Goal: Transaction & Acquisition: Book appointment/travel/reservation

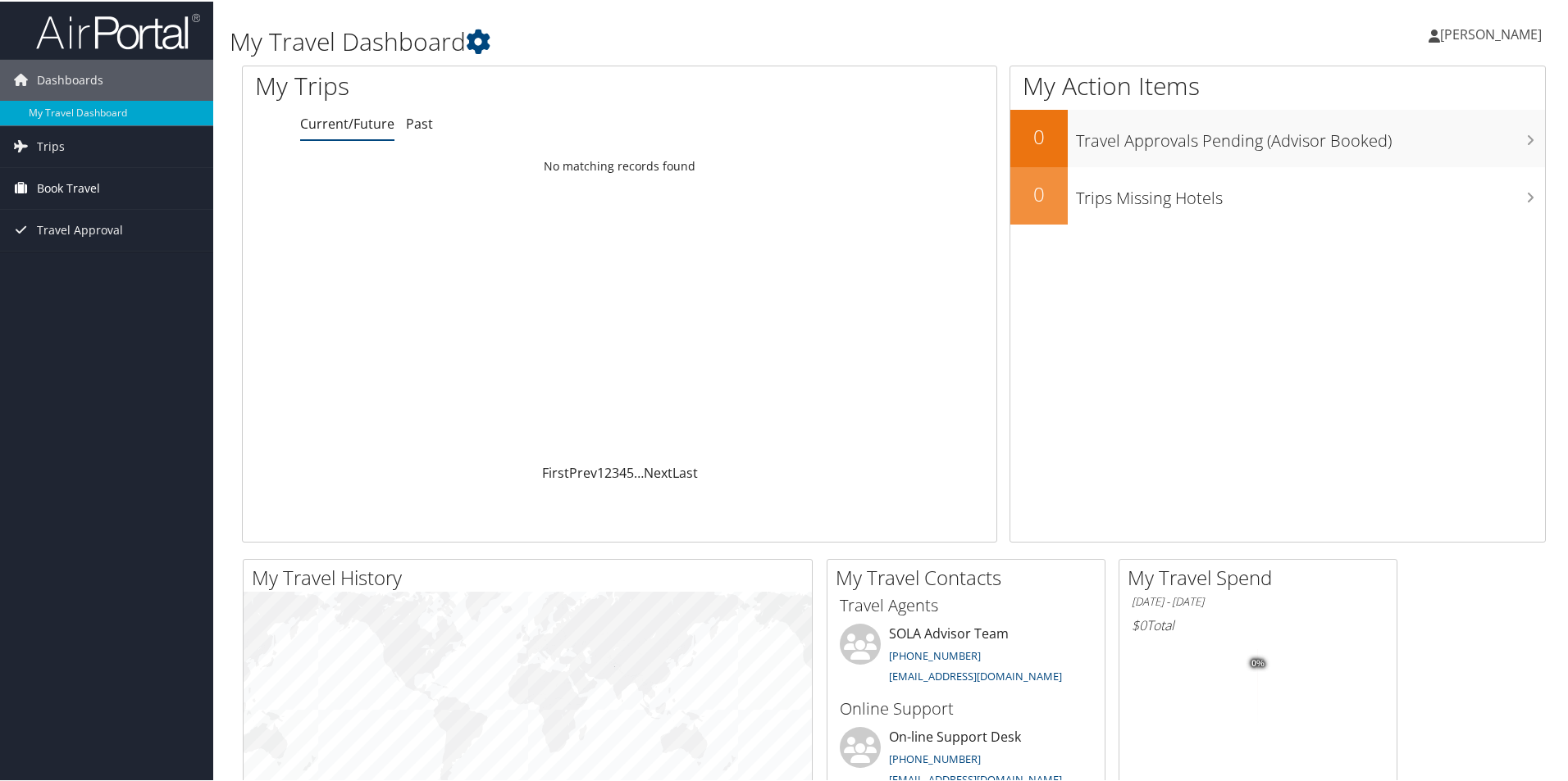
click at [56, 187] on span "Book Travel" at bounding box center [68, 187] width 63 height 41
click at [65, 270] on link "Book/Manage Online Trips" at bounding box center [106, 269] width 213 height 25
click at [75, 266] on link "Book/Manage Online Trips" at bounding box center [106, 269] width 213 height 25
click at [105, 244] on link "Approval Request (Beta)" at bounding box center [106, 245] width 213 height 25
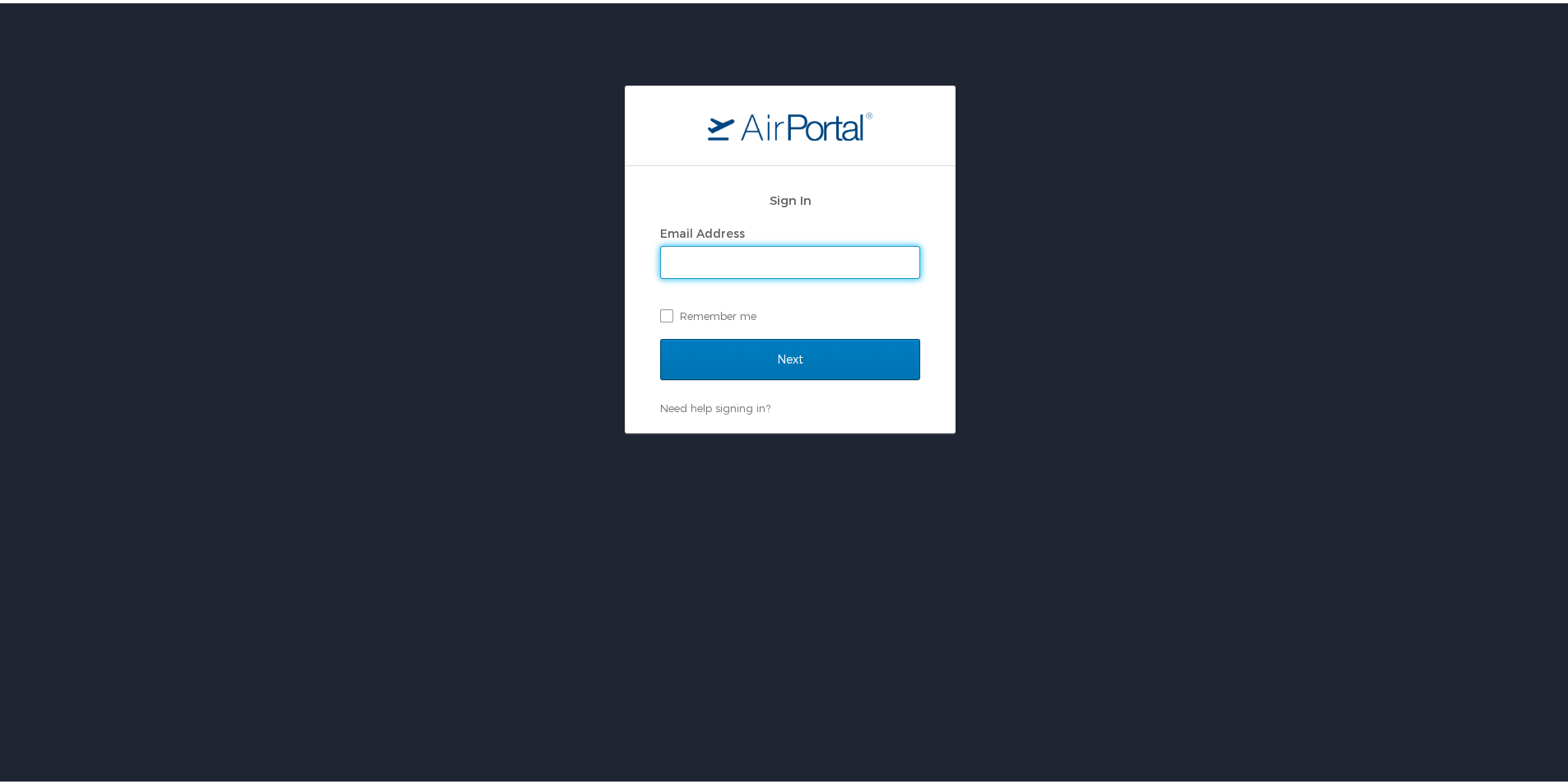
type input "[EMAIL_ADDRESS][PERSON_NAME][DOMAIN_NAME]"
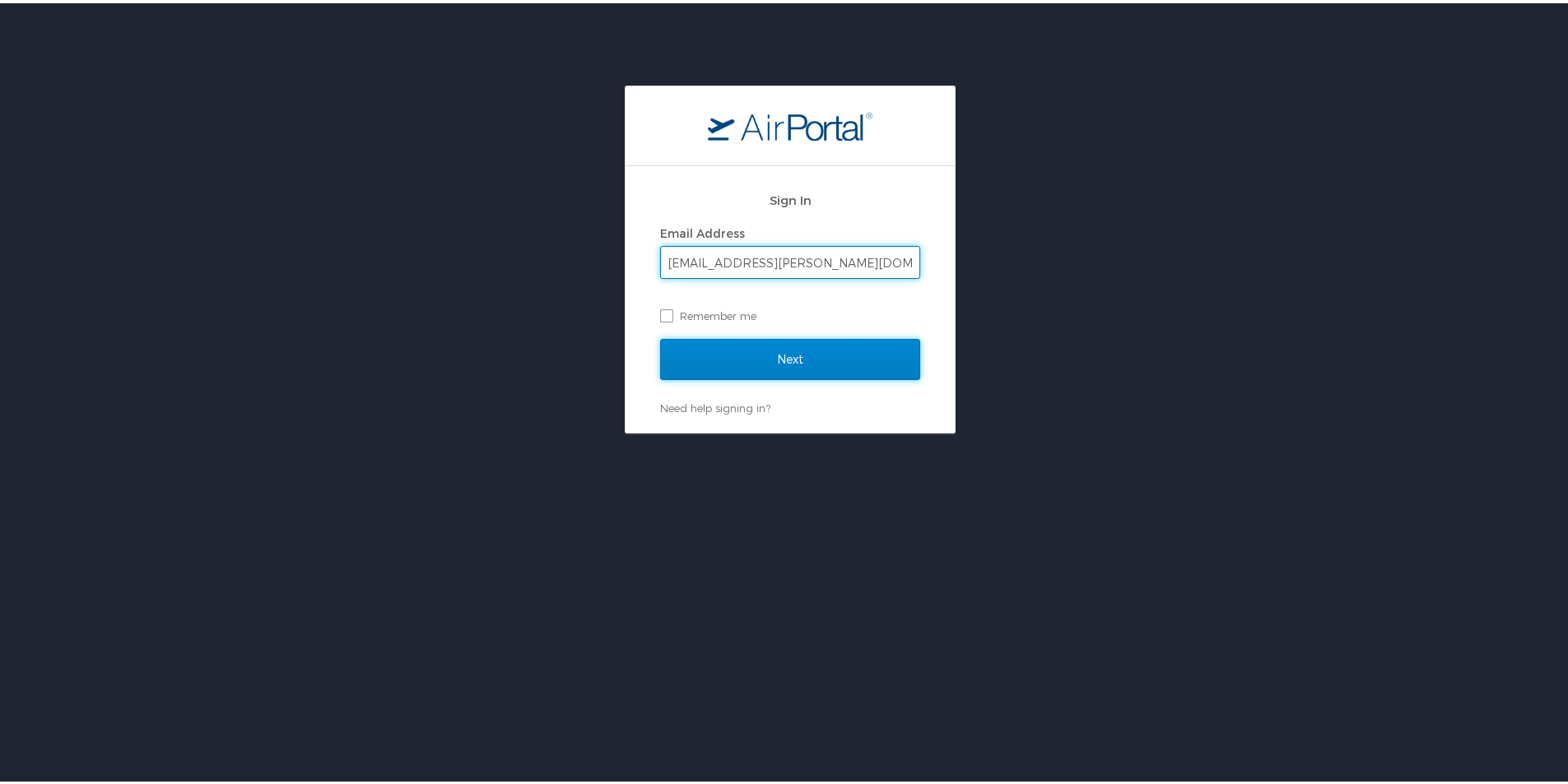
click at [716, 358] on input "Next" at bounding box center [790, 357] width 260 height 41
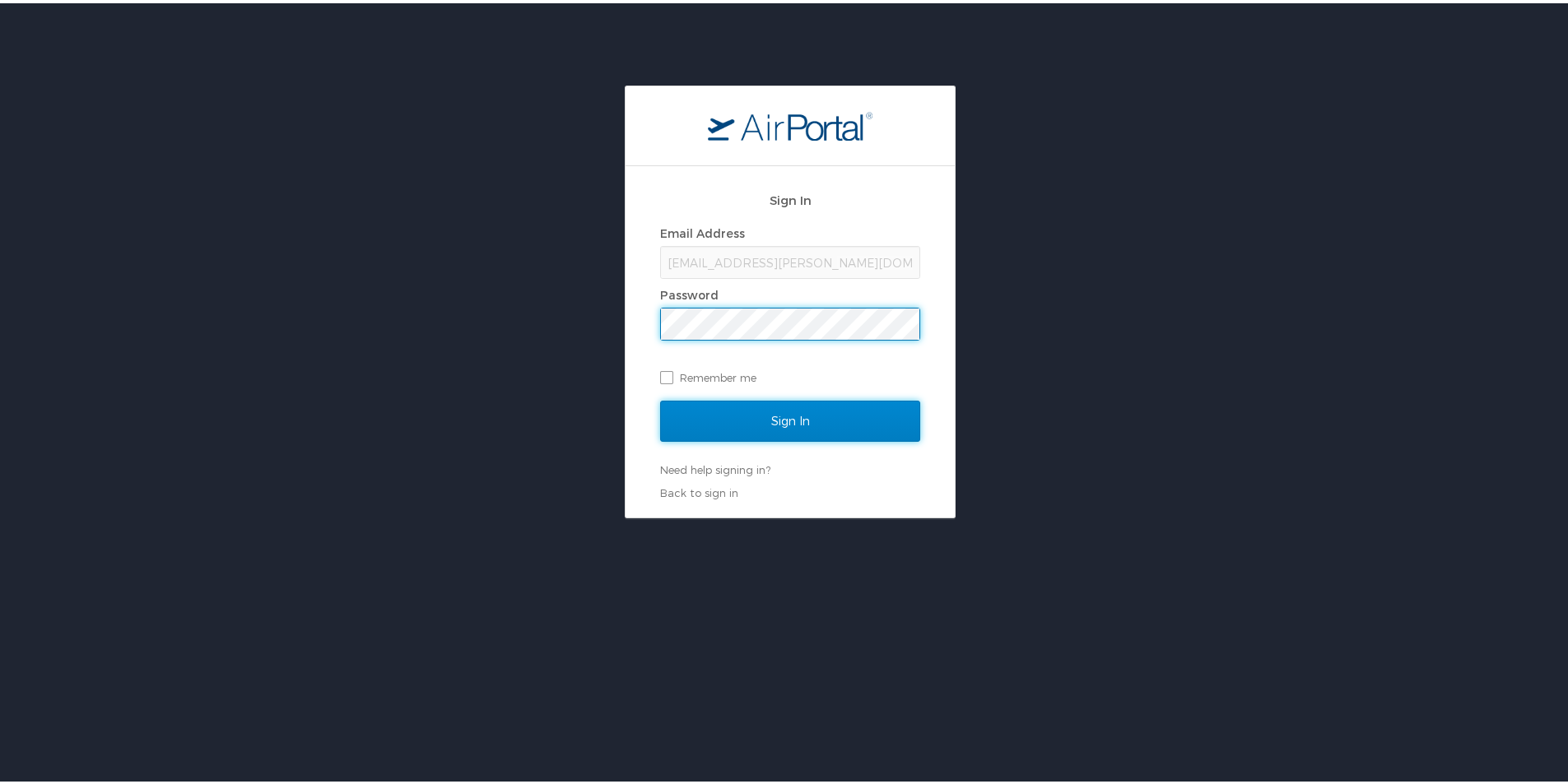
click at [730, 407] on input "Sign In" at bounding box center [790, 418] width 260 height 41
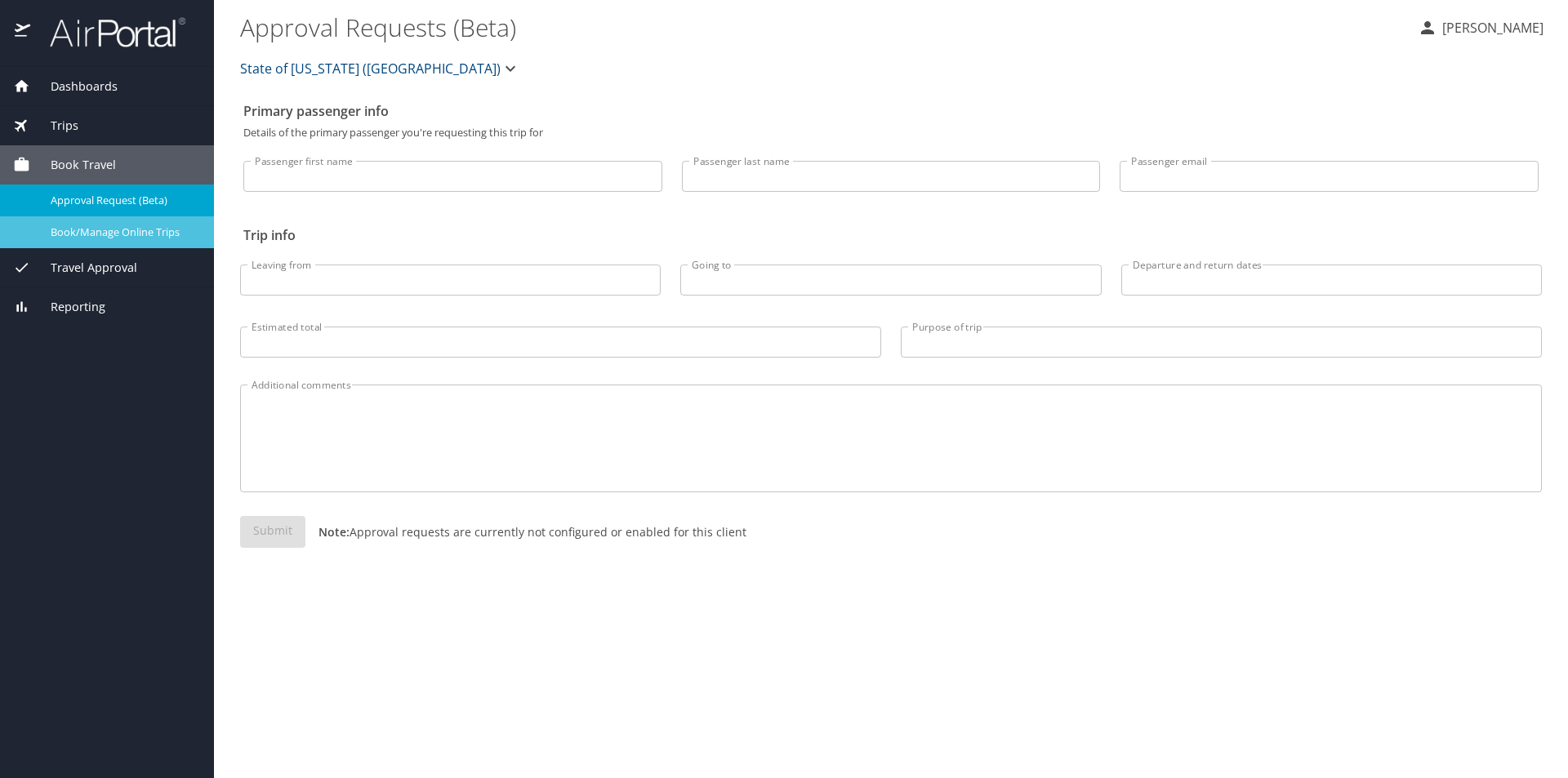
click at [105, 235] on span "Book/Manage Online Trips" at bounding box center [123, 231] width 144 height 15
click at [118, 196] on span "Approval Request (Beta)" at bounding box center [123, 200] width 144 height 15
click at [65, 87] on span "Dashboards" at bounding box center [74, 86] width 87 height 18
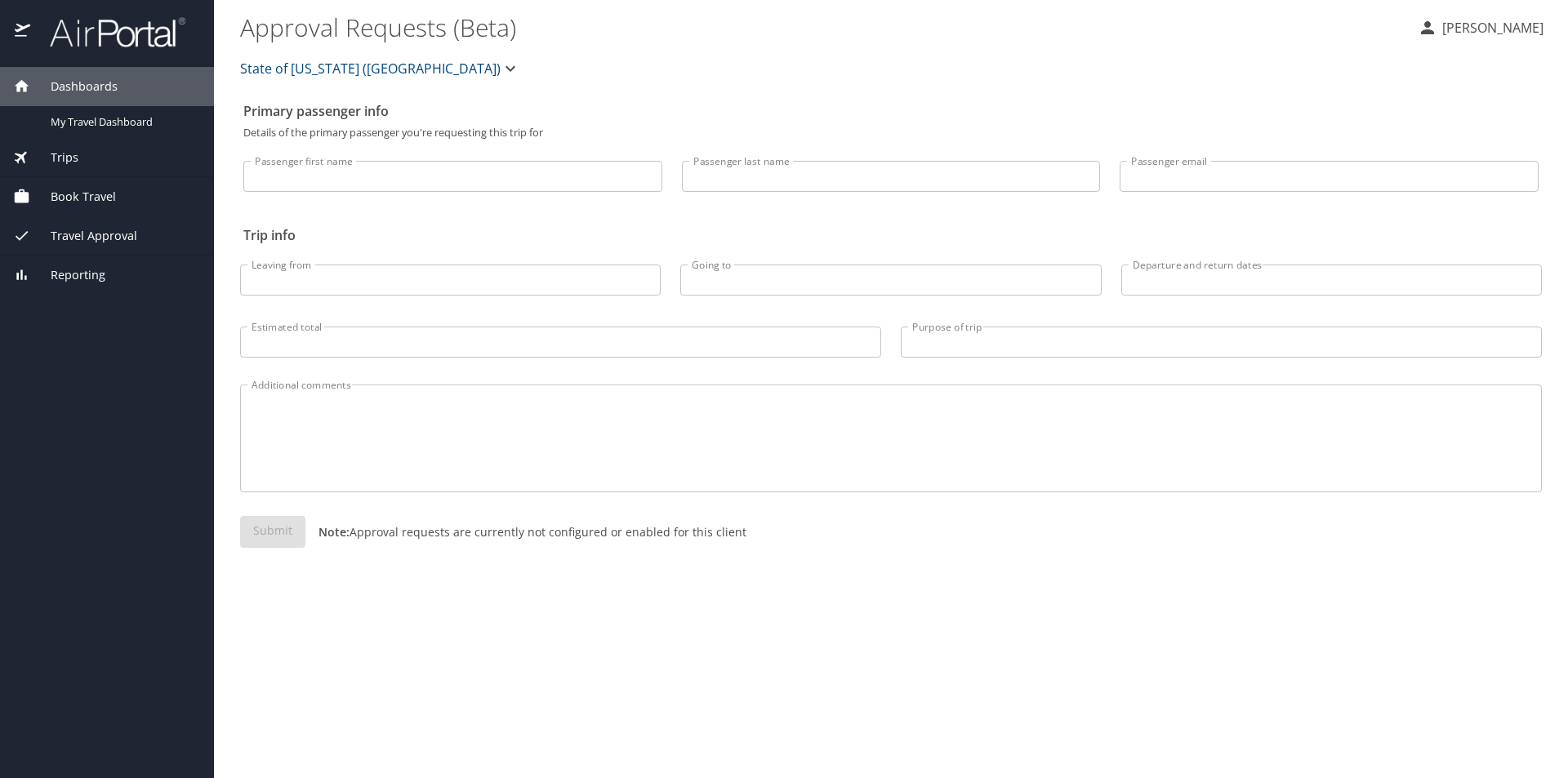
click at [65, 87] on span "Dashboards" at bounding box center [74, 86] width 87 height 18
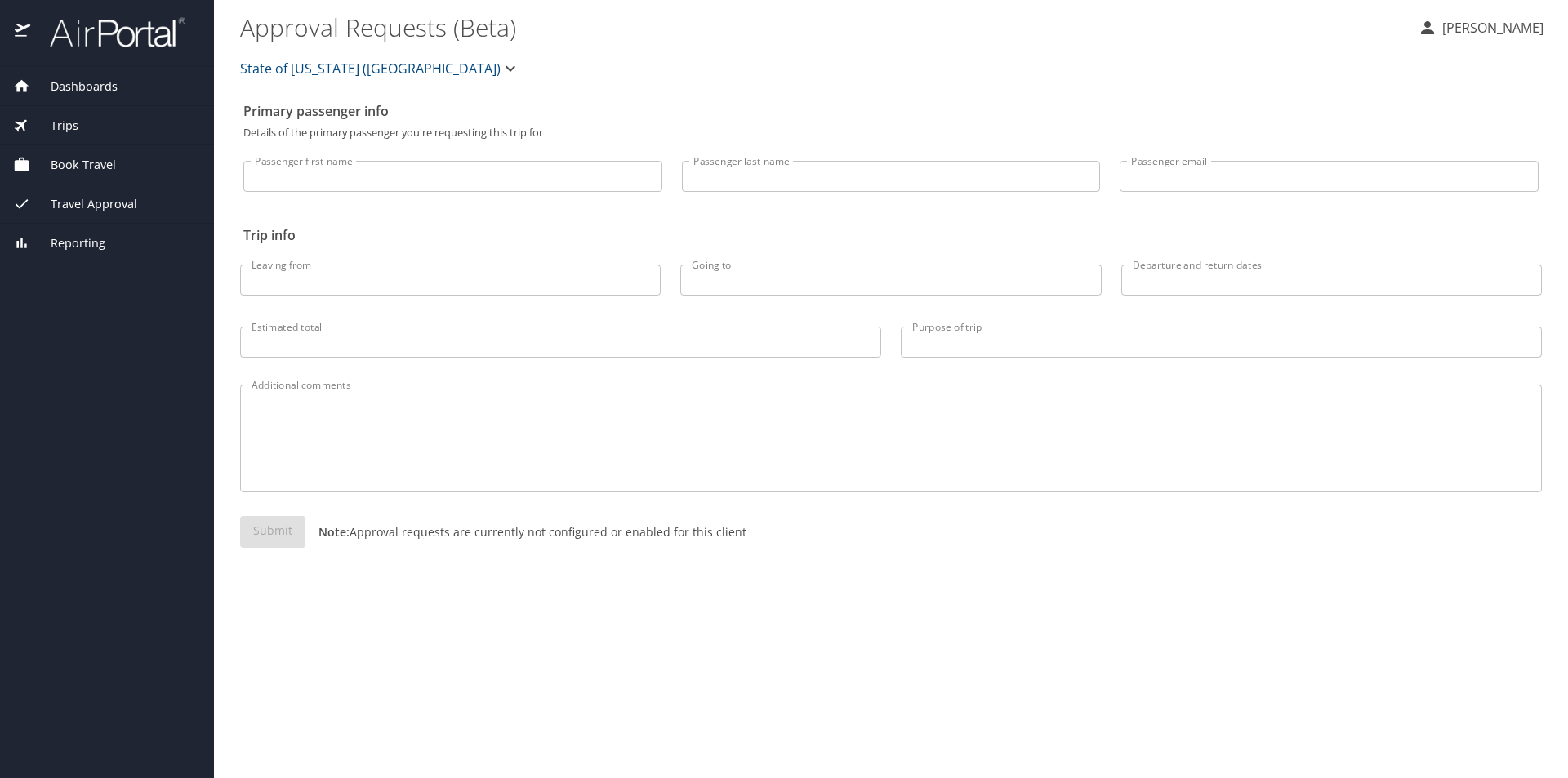
click at [65, 87] on span "Dashboards" at bounding box center [74, 86] width 87 height 18
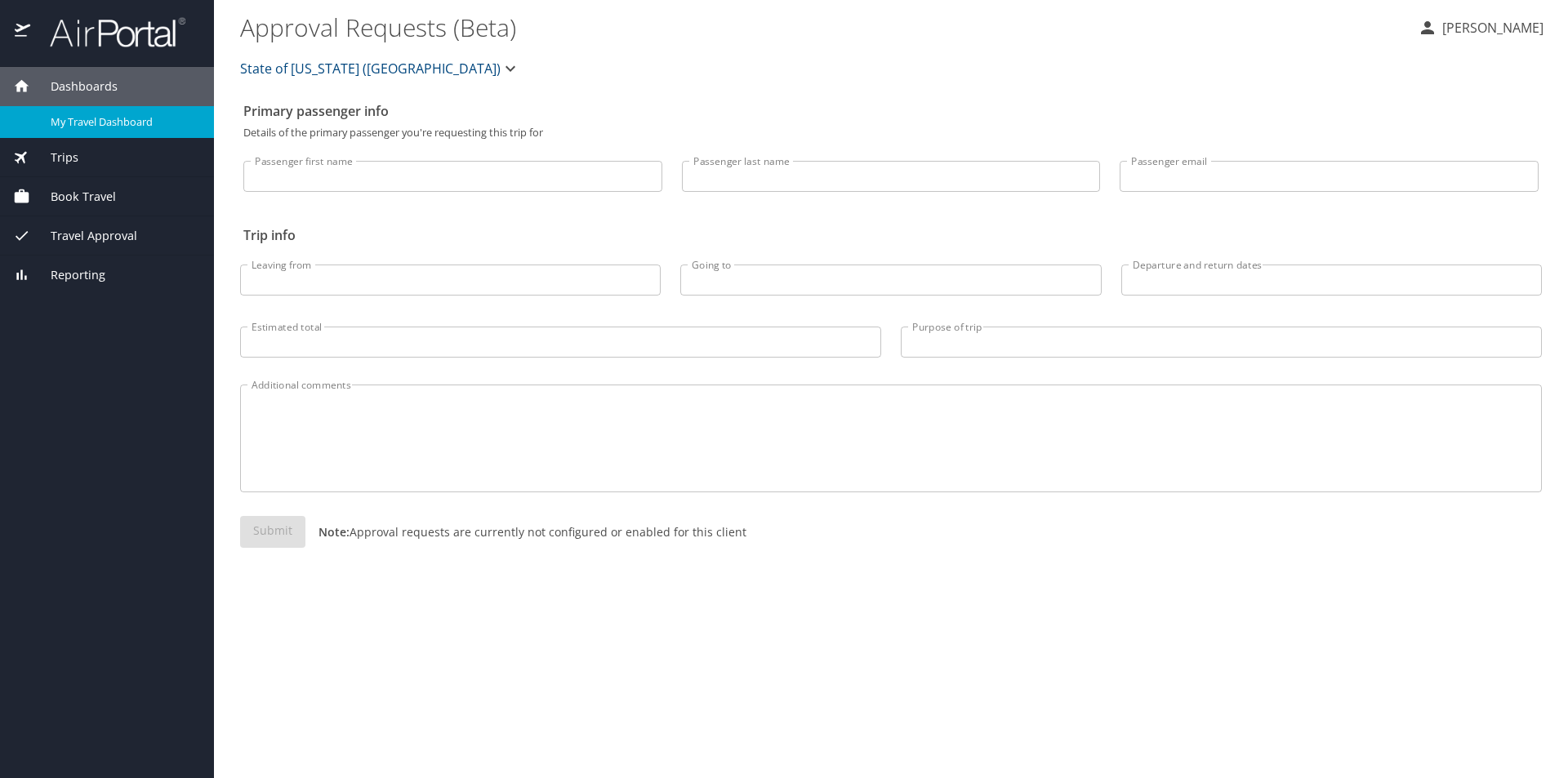
click at [93, 123] on span "My Travel Dashboard" at bounding box center [123, 122] width 144 height 15
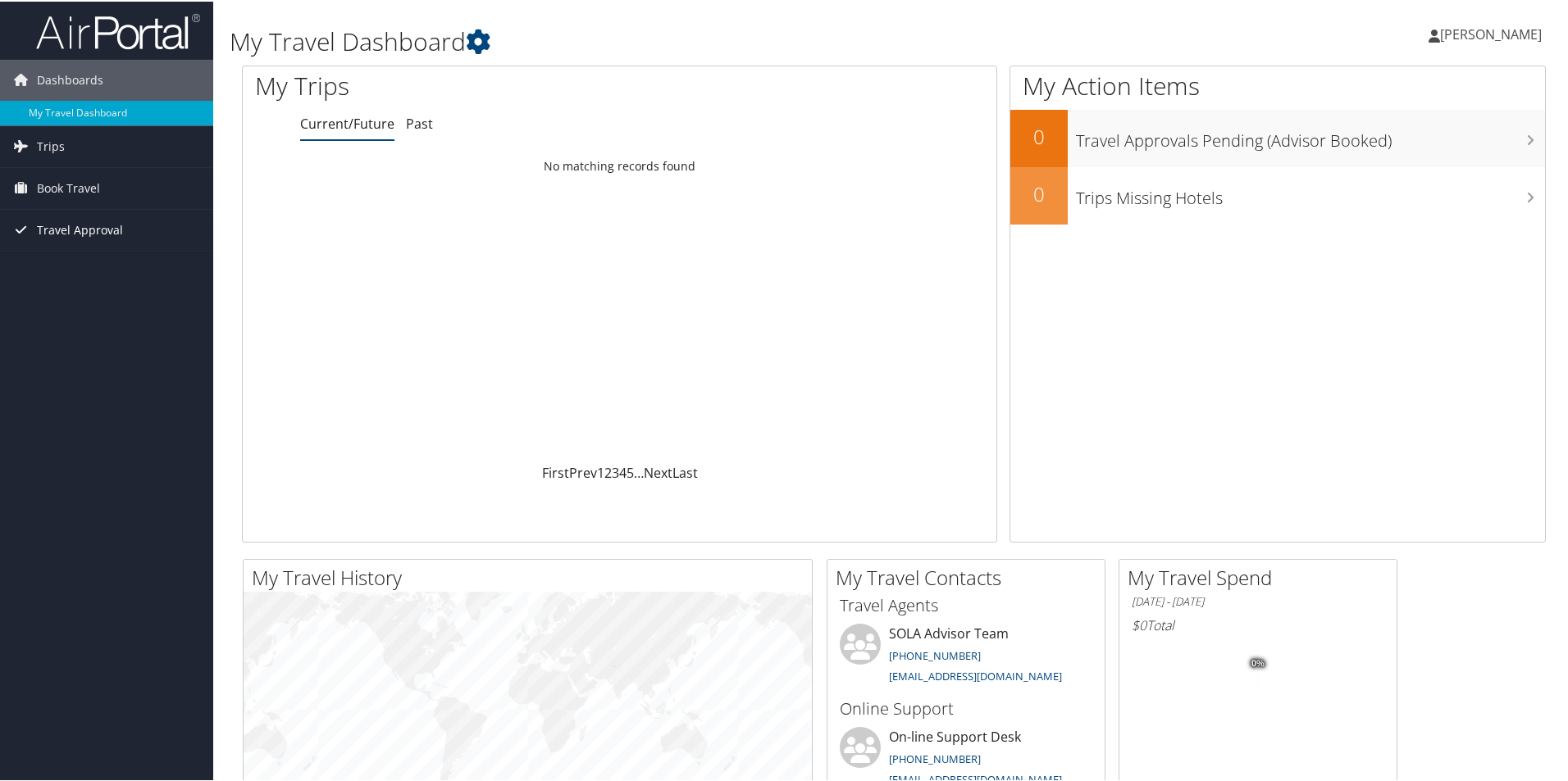
click at [14, 227] on icon at bounding box center [21, 228] width 25 height 25
click at [26, 231] on icon at bounding box center [21, 228] width 25 height 25
click at [70, 187] on span "Book Travel" at bounding box center [68, 187] width 63 height 41
click at [82, 261] on link "Book/Manage Online Trips" at bounding box center [106, 269] width 213 height 25
click at [88, 264] on link "Book/Manage Online Trips" at bounding box center [106, 269] width 213 height 25
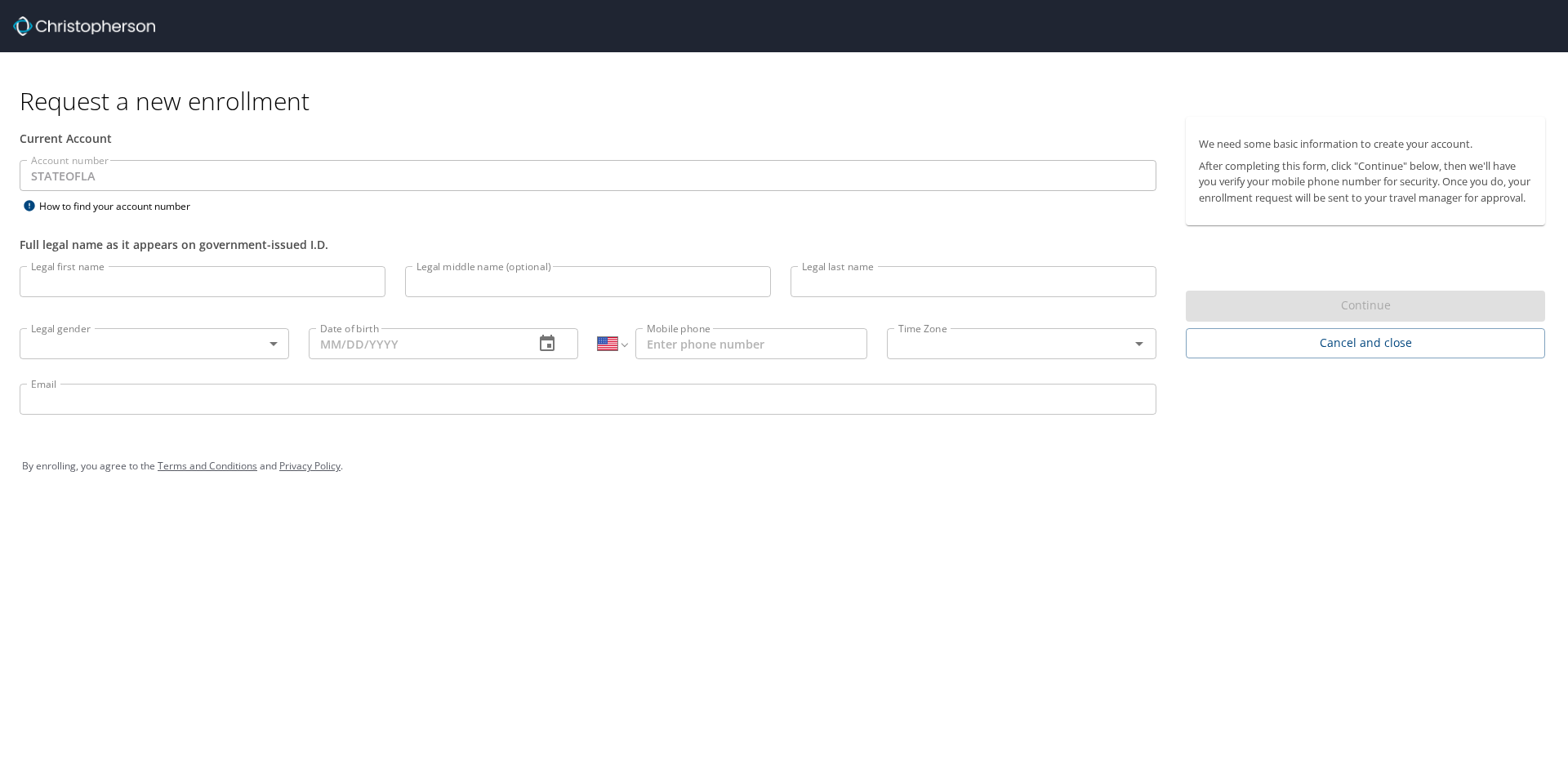
select select "US"
click at [101, 278] on input "Legal first name" at bounding box center [202, 281] width 366 height 31
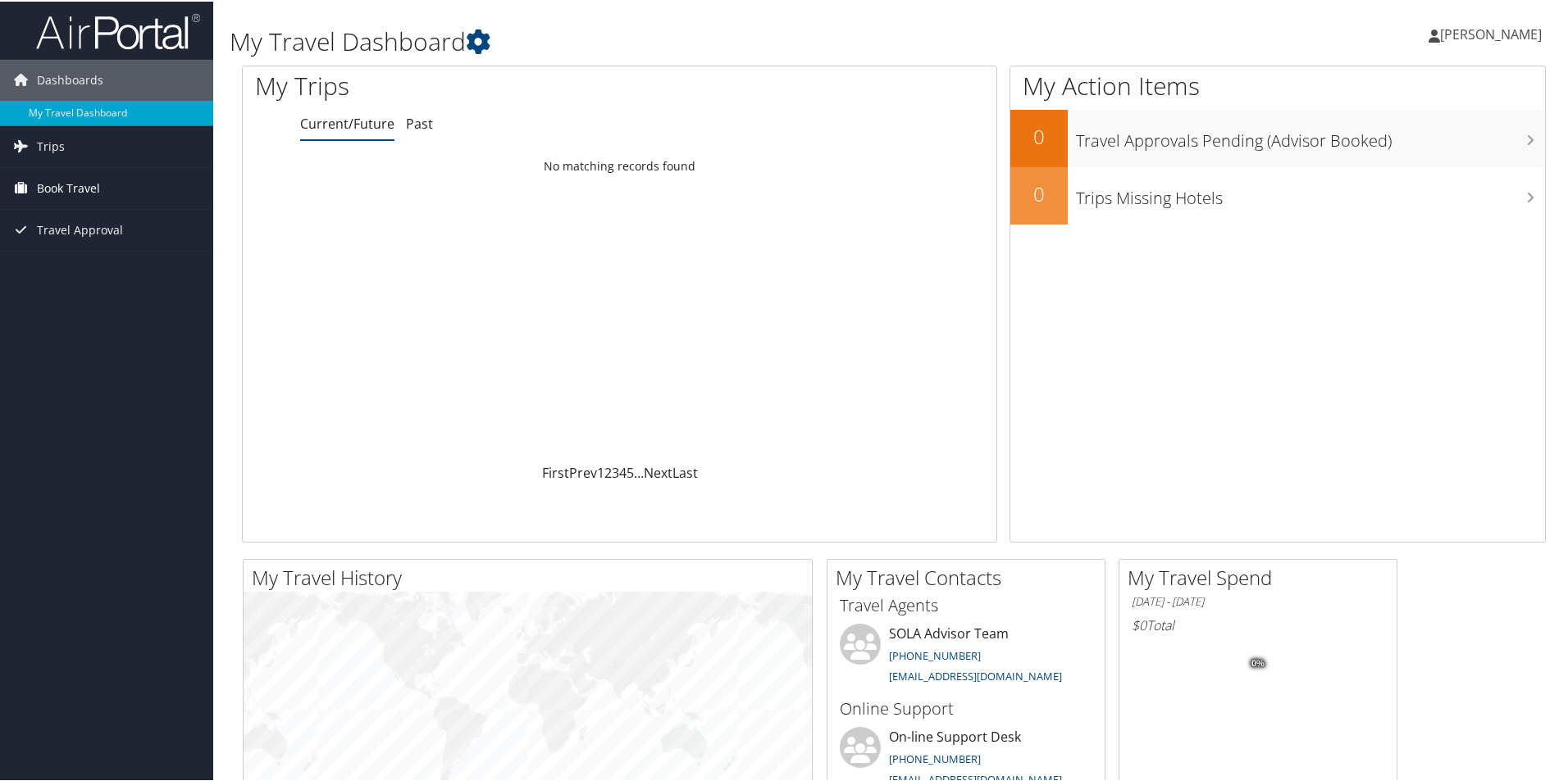
click at [74, 176] on span "Book Travel" at bounding box center [68, 187] width 63 height 41
click at [81, 270] on link "Book/Manage Online Trips" at bounding box center [106, 269] width 213 height 25
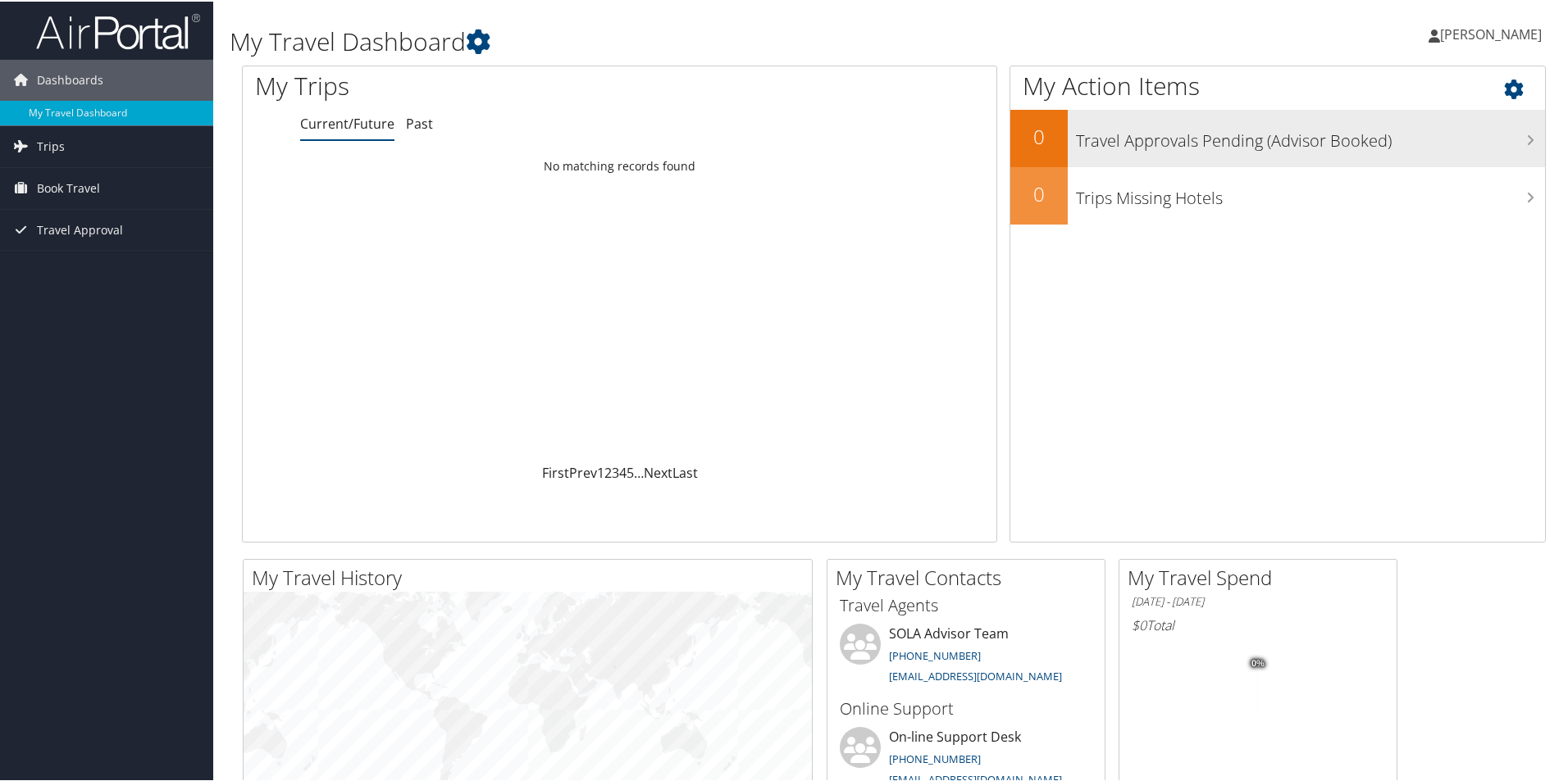
click at [1116, 124] on h3 "Travel Approvals Pending (Advisor Booked)" at bounding box center [1310, 135] width 469 height 31
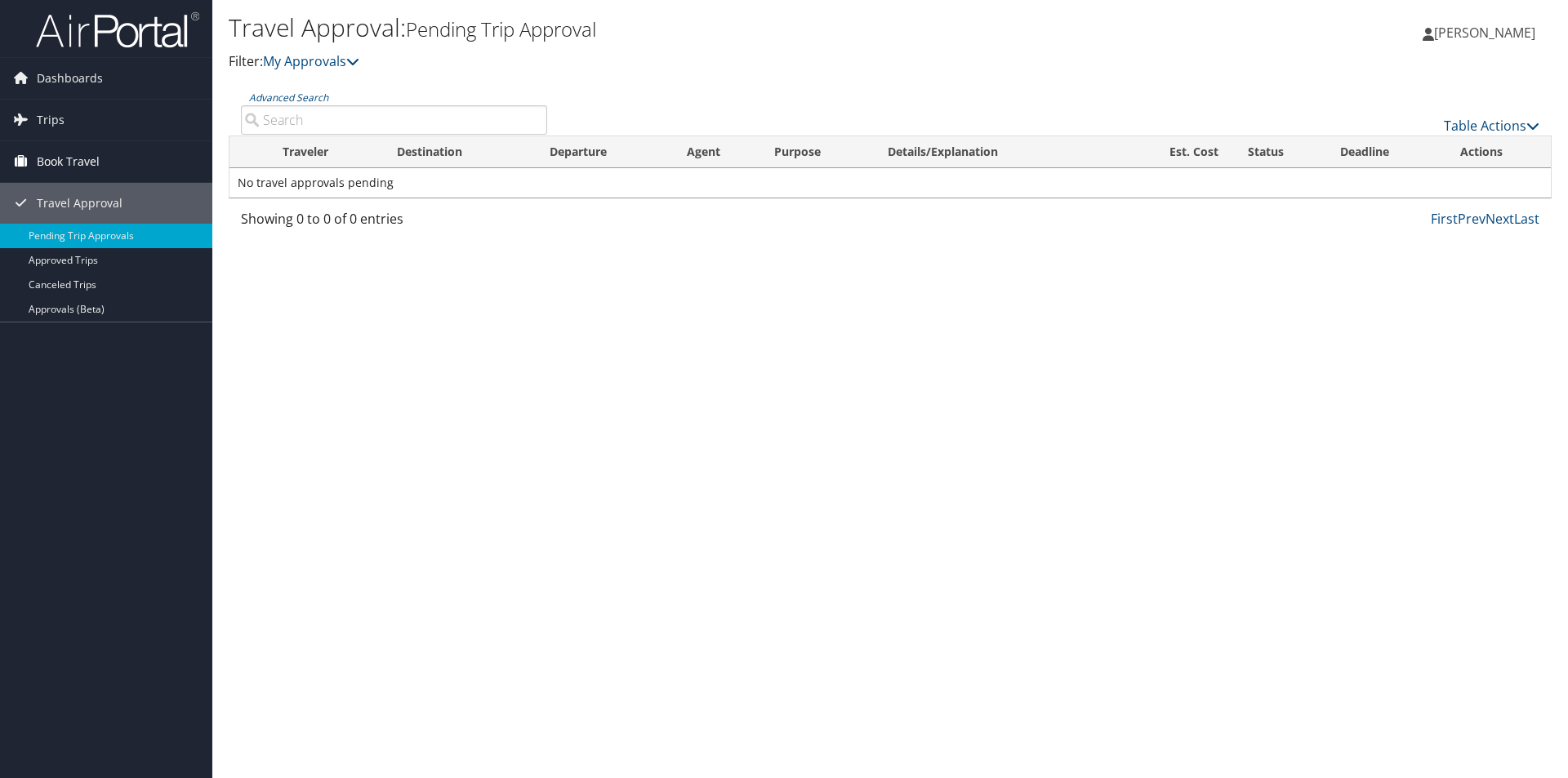
click at [75, 164] on span "Book Travel" at bounding box center [68, 162] width 63 height 41
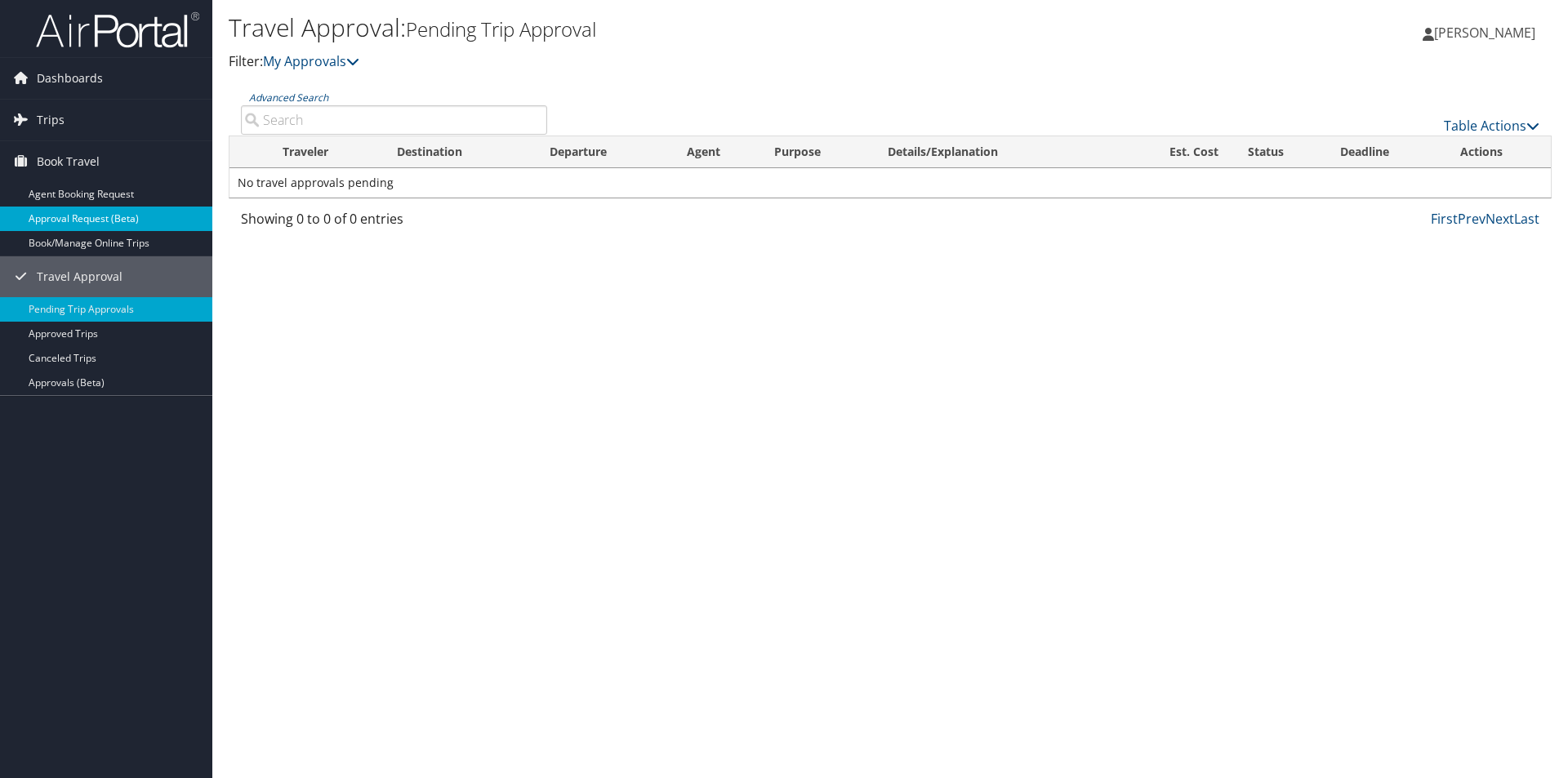
click at [86, 219] on link "Approval Request (Beta)" at bounding box center [106, 219] width 213 height 25
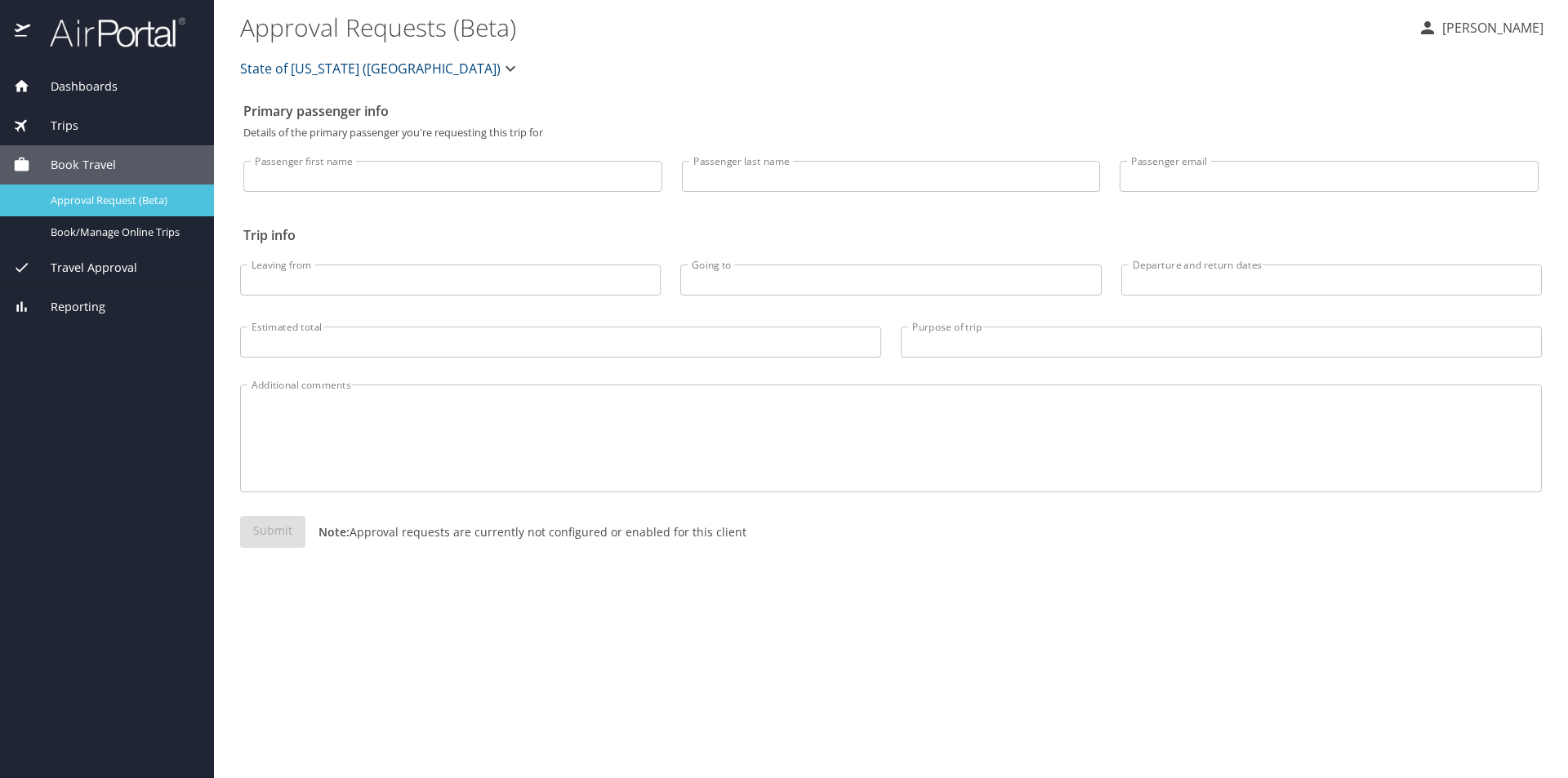
click at [103, 200] on span "Approval Request (Beta)" at bounding box center [123, 200] width 144 height 15
click at [100, 164] on span "Book Travel" at bounding box center [73, 164] width 85 height 18
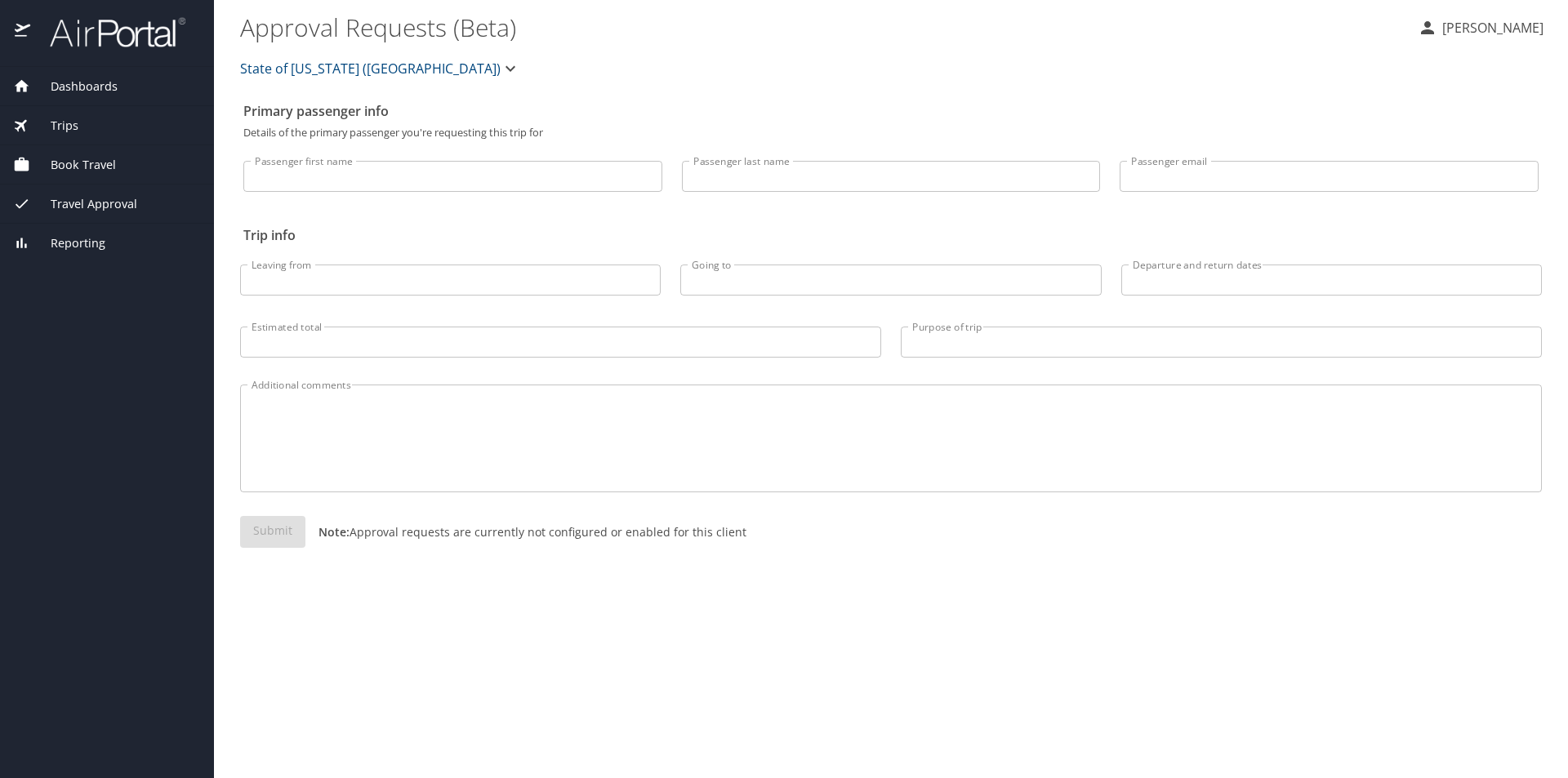
click at [100, 164] on span "Book Travel" at bounding box center [73, 164] width 85 height 18
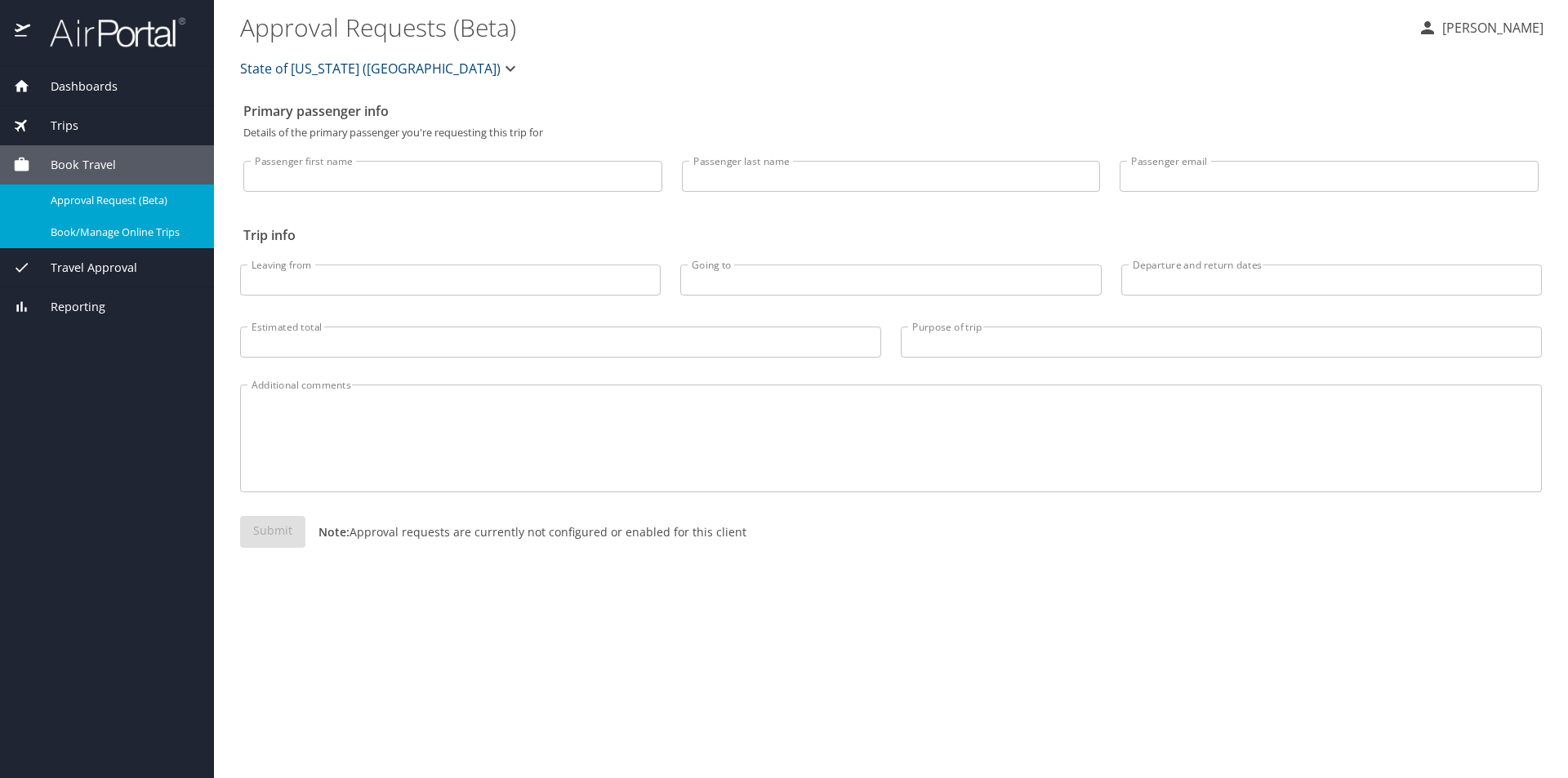
click at [106, 234] on span "Book/Manage Online Trips" at bounding box center [123, 231] width 144 height 15
